Goal: Feedback & Contribution: Contribute content

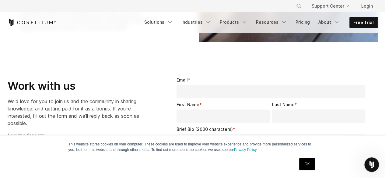
scroll to position [817, 0]
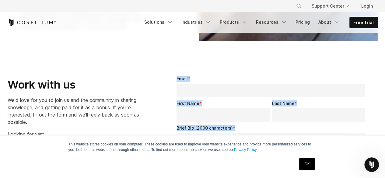
drag, startPoint x: 176, startPoint y: 75, endPoint x: 327, endPoint y: 128, distance: 159.4
copy form "Email * First Name * Last Name * Brief Bio (2000 characters) *"
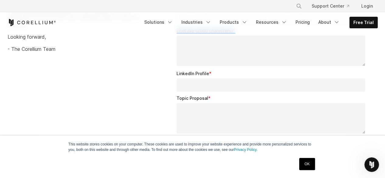
scroll to position [919, 0]
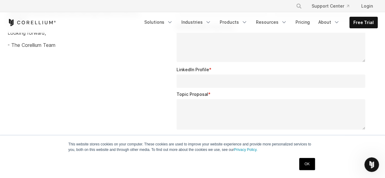
click at [147, 88] on div "Work with us We'd love for you to join us and the community in sharing knowledg…" at bounding box center [193, 141] width 383 height 355
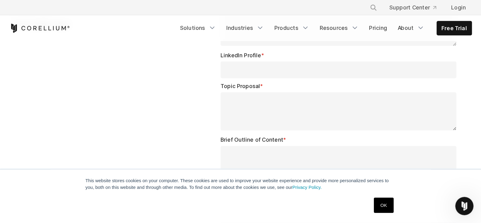
scroll to position [944, 0]
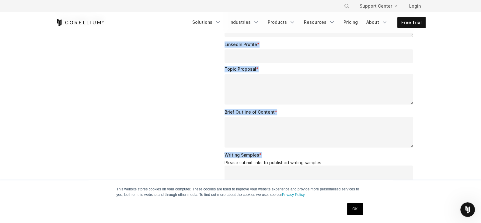
drag, startPoint x: 223, startPoint y: 43, endPoint x: 307, endPoint y: 159, distance: 143.5
click at [307, 159] on div "Email * First Name * Last Name * Brief Bio (2000 characters) * LinkedIn Profile…" at bounding box center [320, 116] width 211 height 355
copy form "LinkedIn Profile * Topic Proposal * Brief Outline of Content * Writing Samples *"
click at [151, 158] on div "Work with us We'd love for you to join us and the community in sharing knowledg…" at bounding box center [241, 116] width 383 height 355
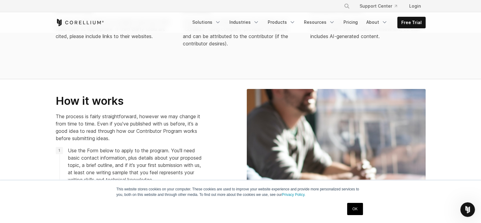
scroll to position [462, 0]
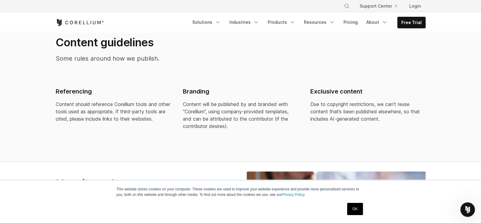
click at [152, 122] on p "Content should reference Corellium tools and other tools used as appropriate. I…" at bounding box center [113, 112] width 115 height 22
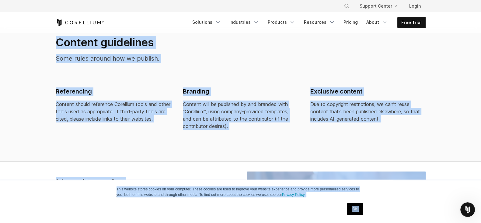
click at [212, 64] on div "Content guidelines Some rules around how we publish." at bounding box center [145, 52] width 191 height 32
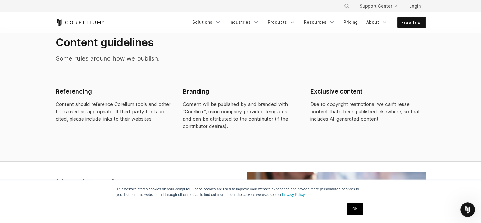
scroll to position [0, 0]
